Goal: Task Accomplishment & Management: Manage account settings

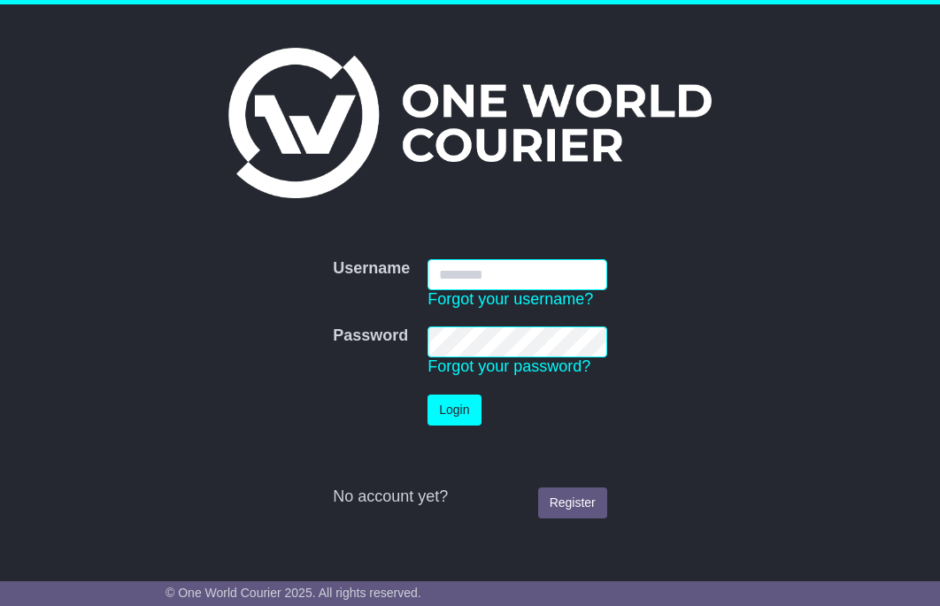
click at [493, 282] on input "Username" at bounding box center [517, 274] width 180 height 31
type input "**********"
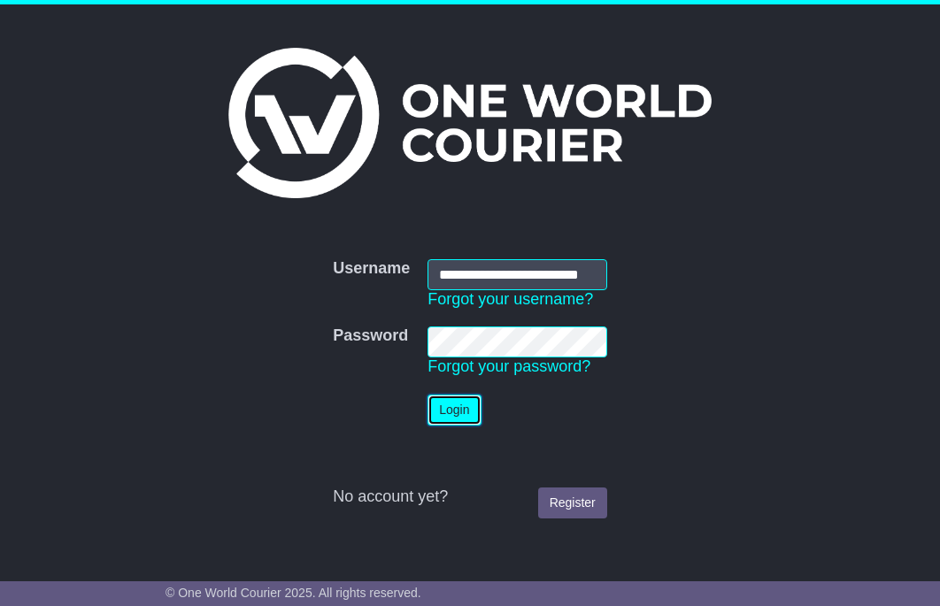
click at [461, 415] on button "Login" at bounding box center [453, 410] width 53 height 31
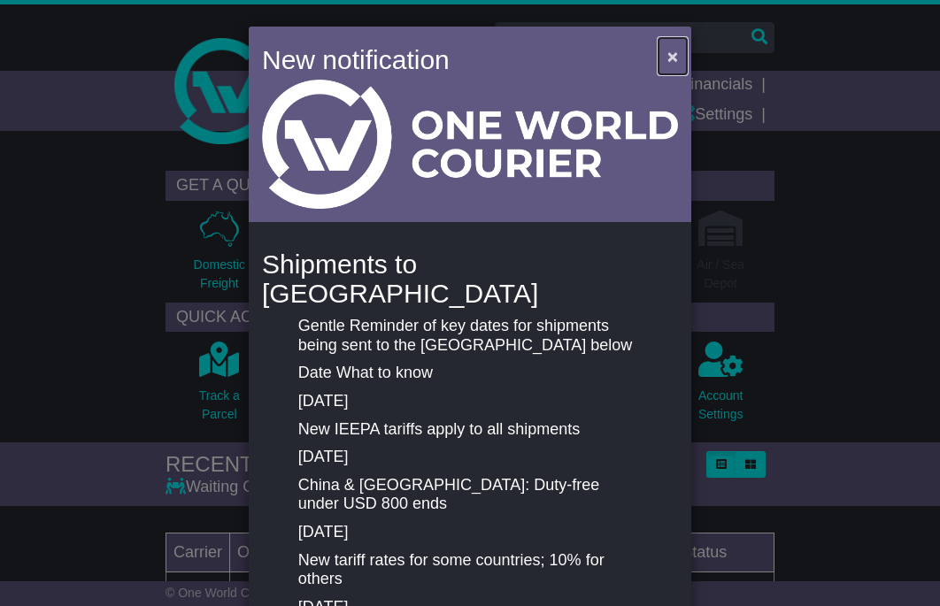
click at [667, 58] on span "×" at bounding box center [672, 56] width 11 height 20
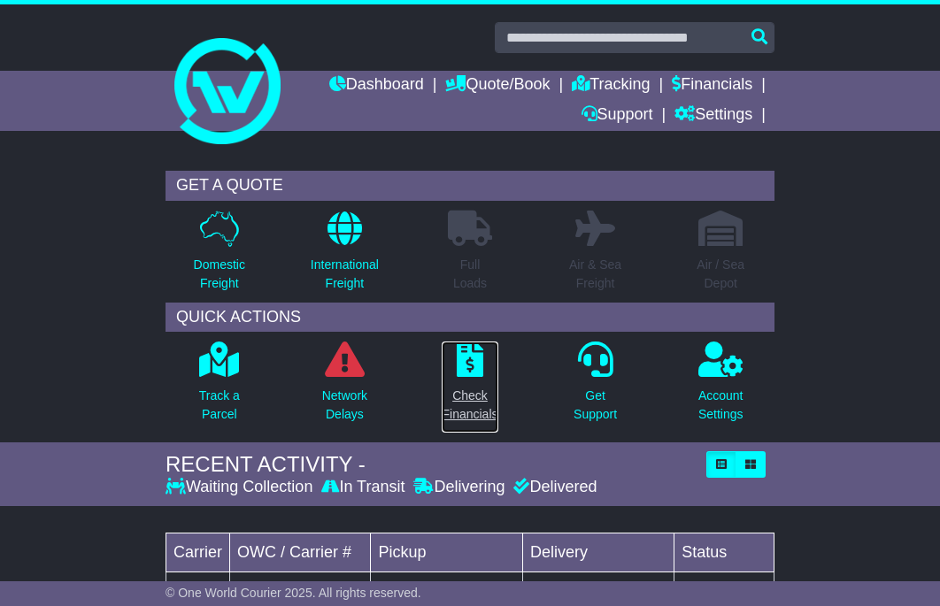
click at [477, 369] on icon at bounding box center [470, 359] width 27 height 35
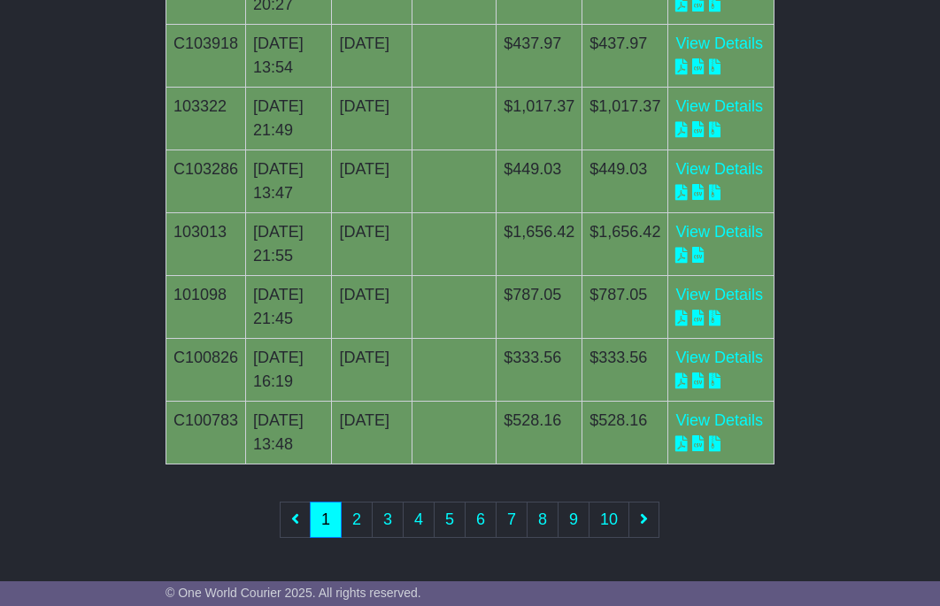
scroll to position [705, 0]
click at [355, 511] on link "2" at bounding box center [357, 520] width 32 height 36
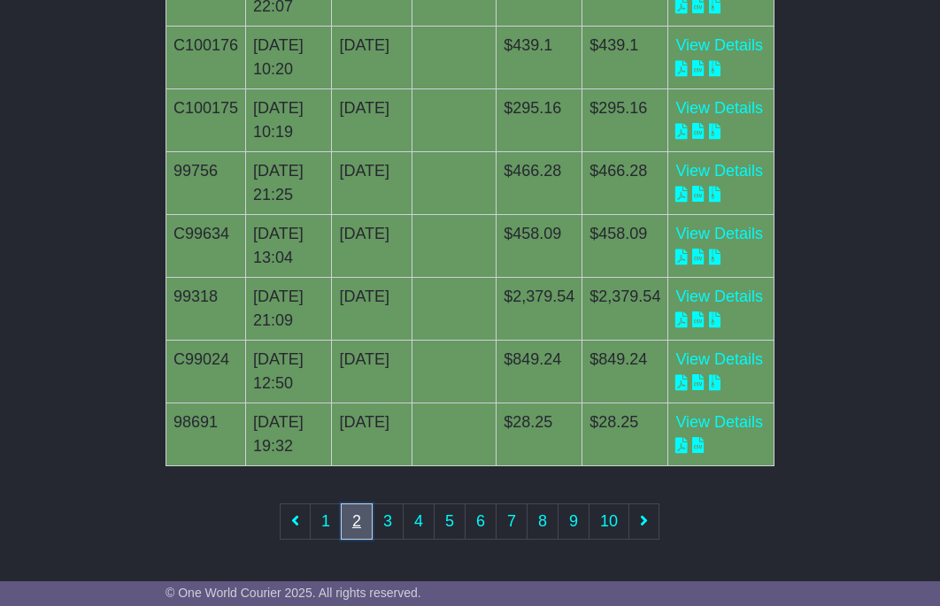
scroll to position [514, 0]
click at [391, 511] on link "3" at bounding box center [388, 521] width 32 height 36
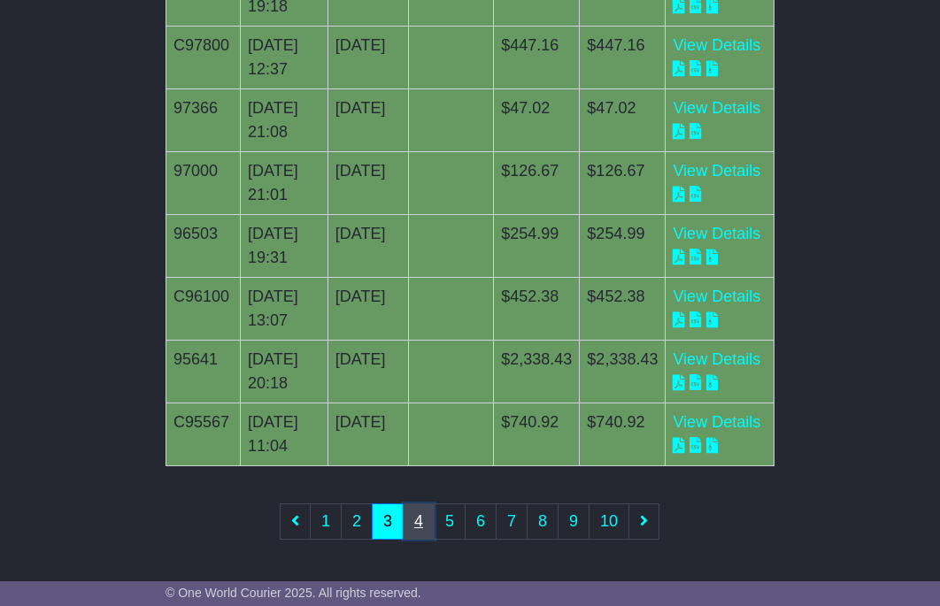
click at [416, 526] on link "4" at bounding box center [419, 521] width 32 height 36
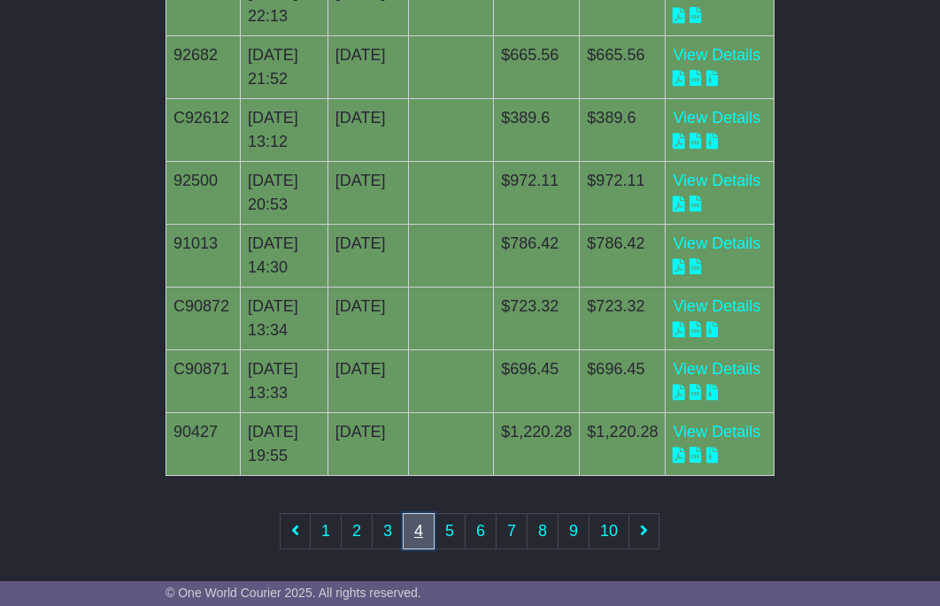
scroll to position [586, 0]
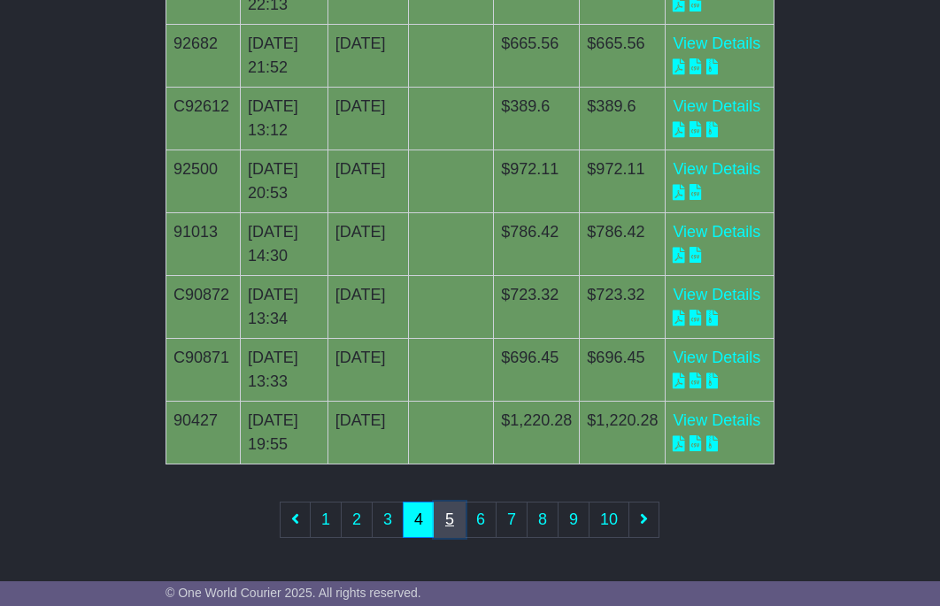
click at [449, 525] on link "5" at bounding box center [450, 520] width 32 height 36
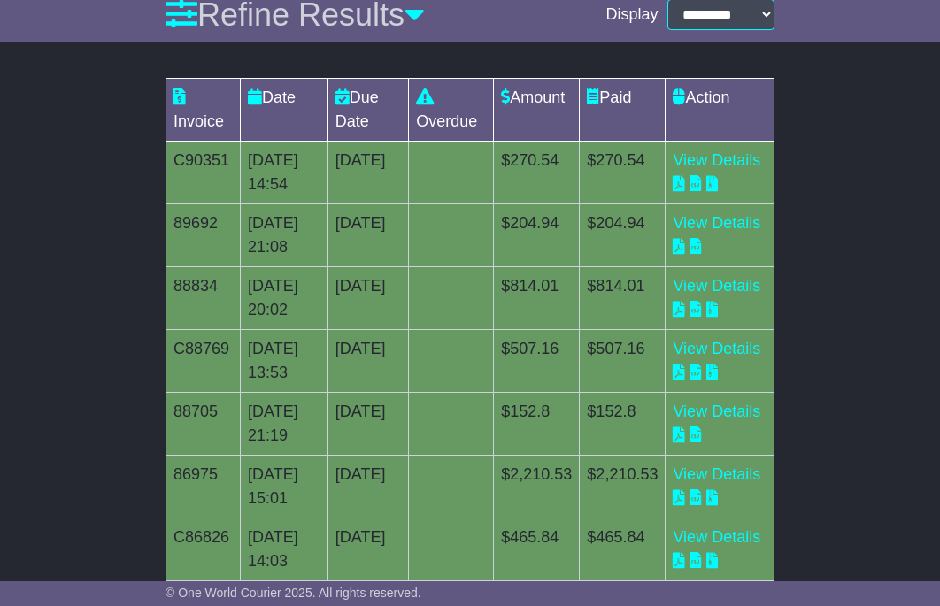
scroll to position [705, 0]
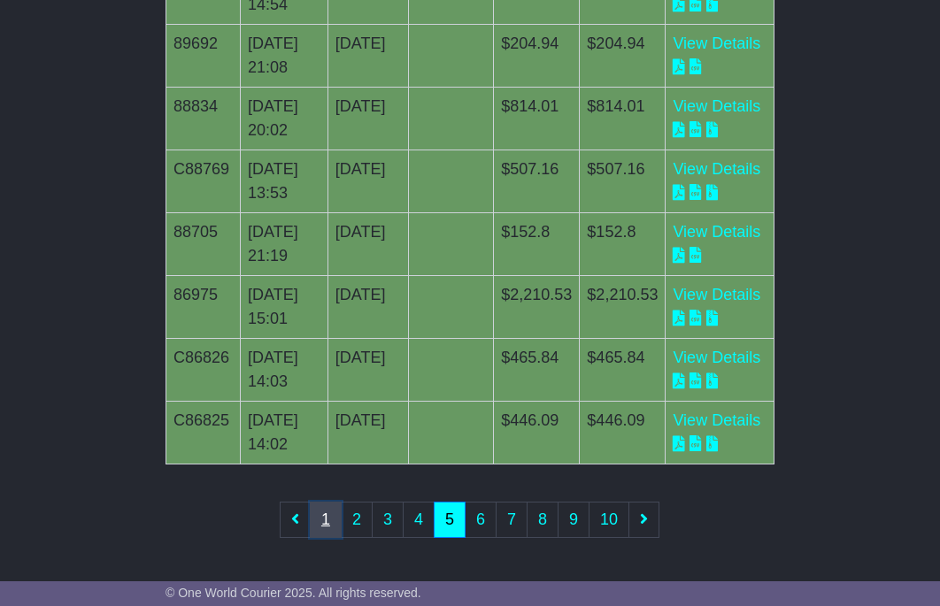
click at [335, 524] on link "1" at bounding box center [326, 520] width 32 height 36
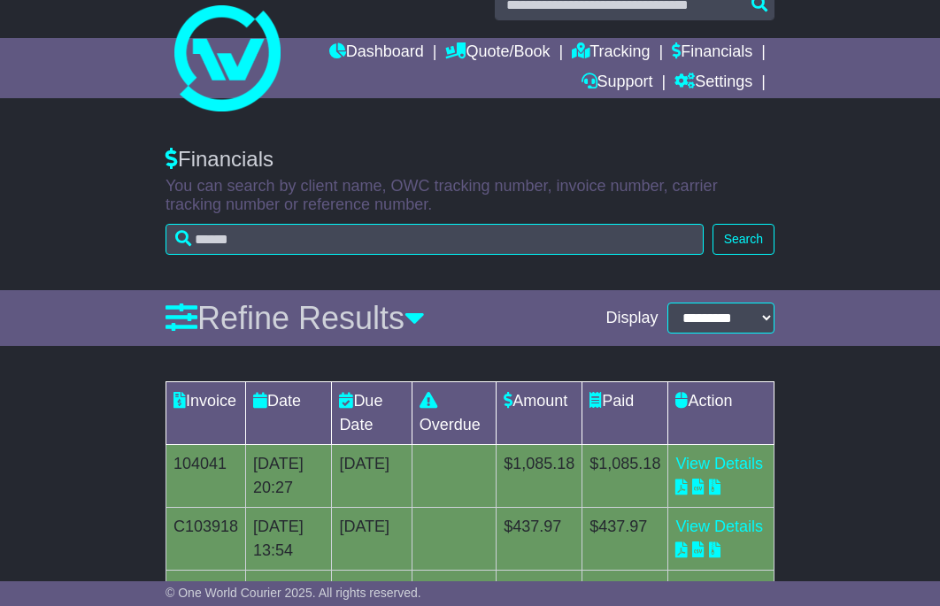
scroll to position [0, 0]
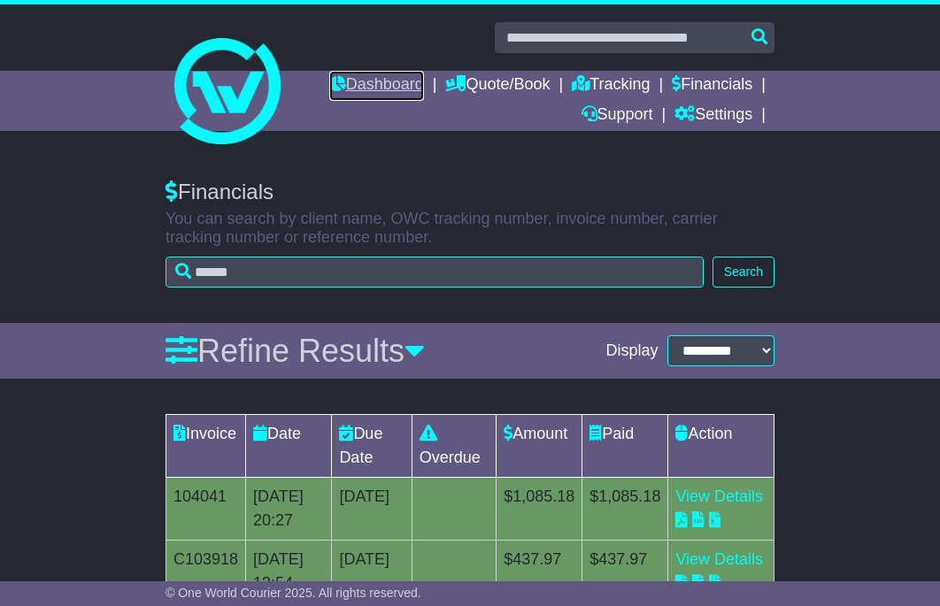
click at [364, 89] on link "Dashboard" at bounding box center [376, 86] width 95 height 30
